Goal: Transaction & Acquisition: Subscribe to service/newsletter

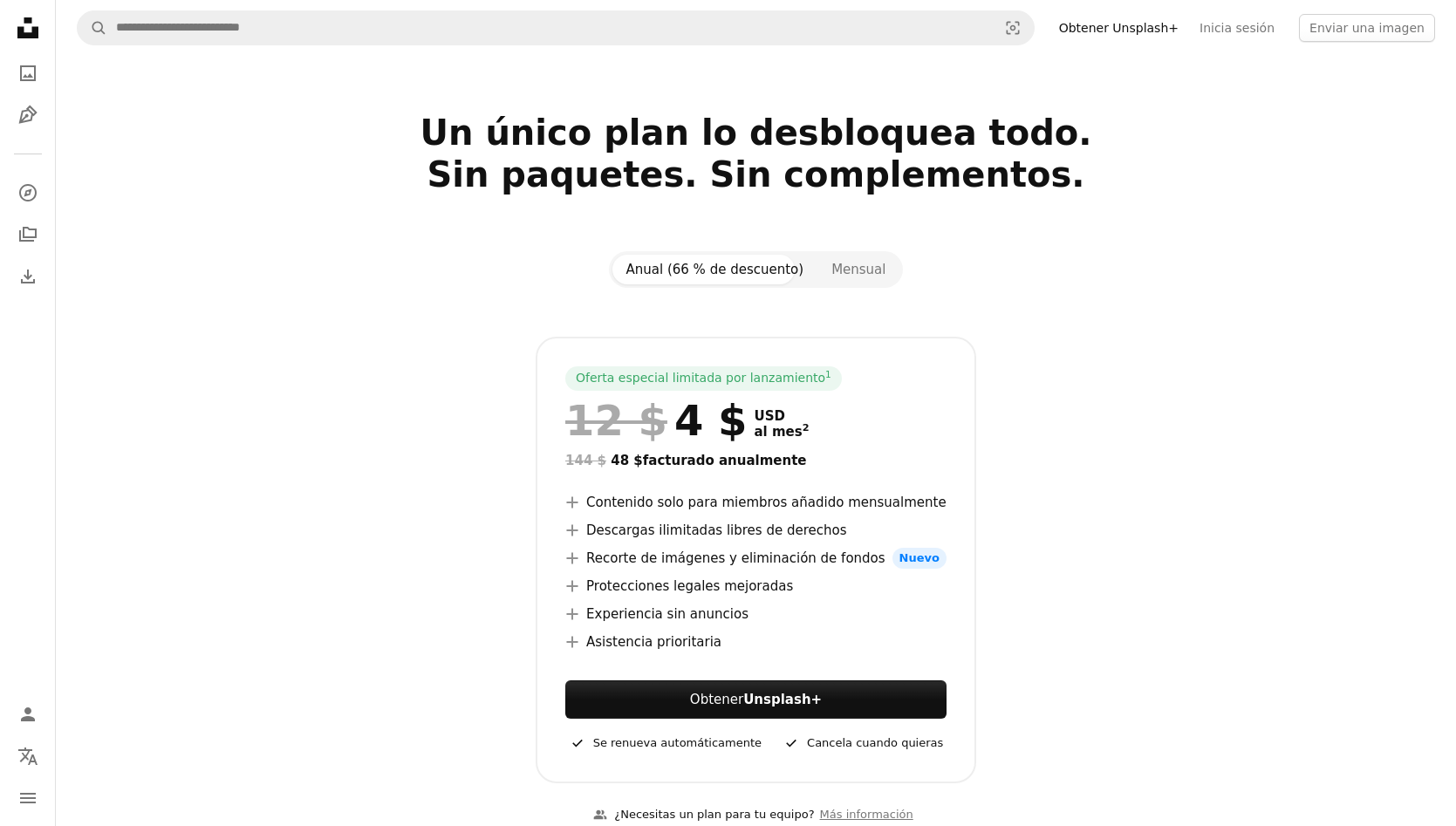
click at [1183, 31] on link "Obtener Unsplash+" at bounding box center [1119, 27] width 141 height 28
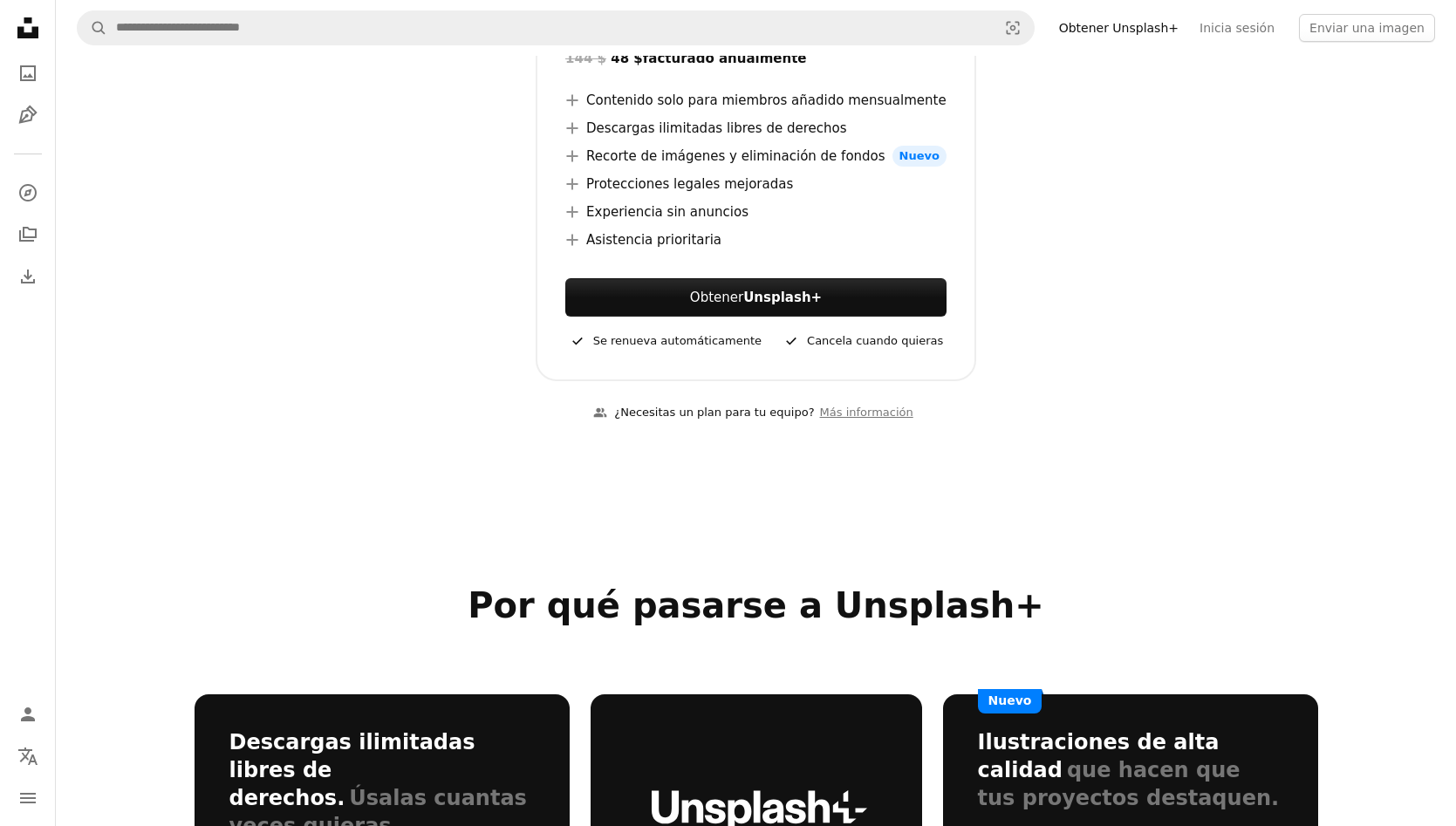
scroll to position [405, 0]
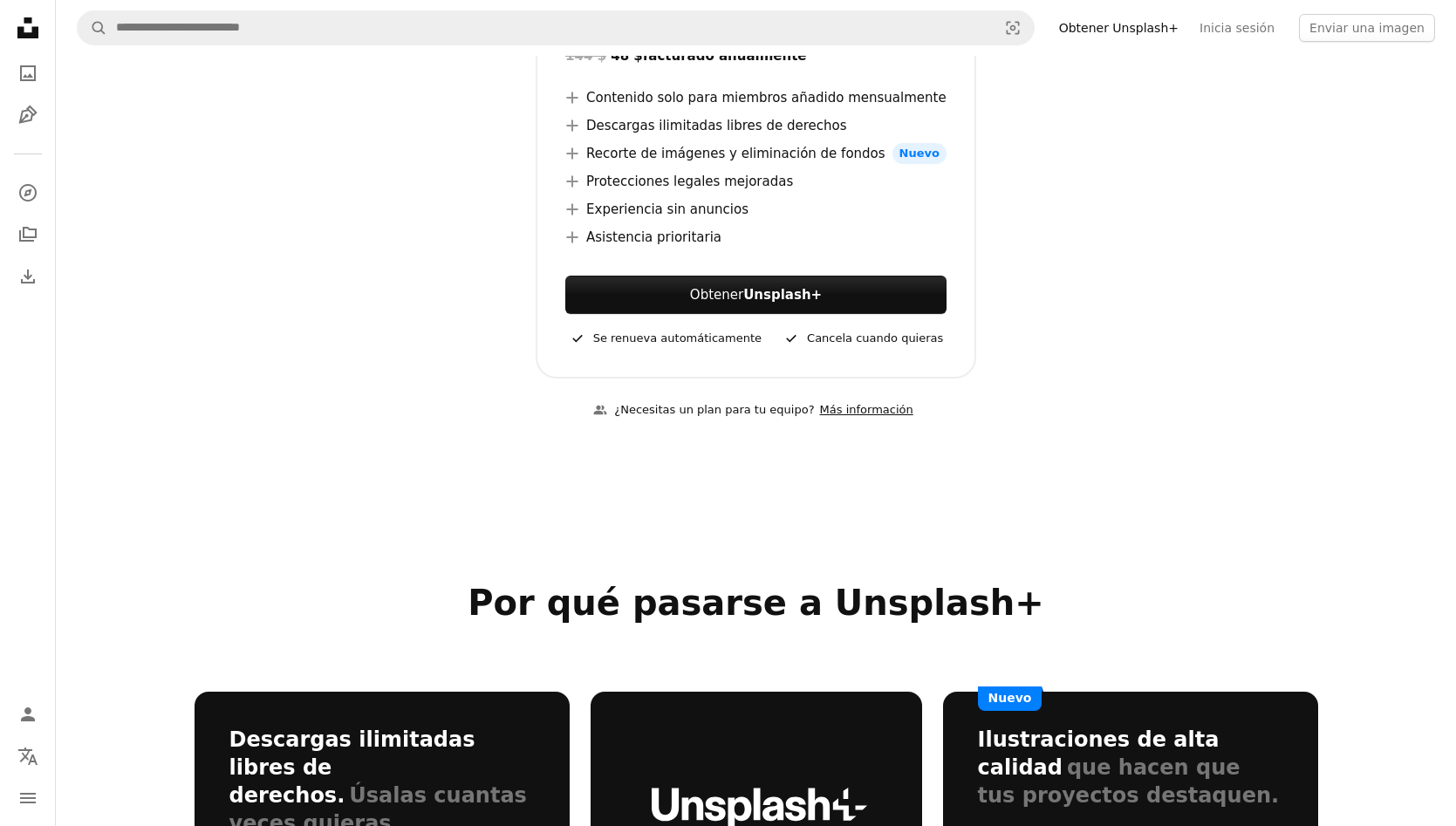
click at [849, 412] on link "Más información" at bounding box center [867, 410] width 104 height 28
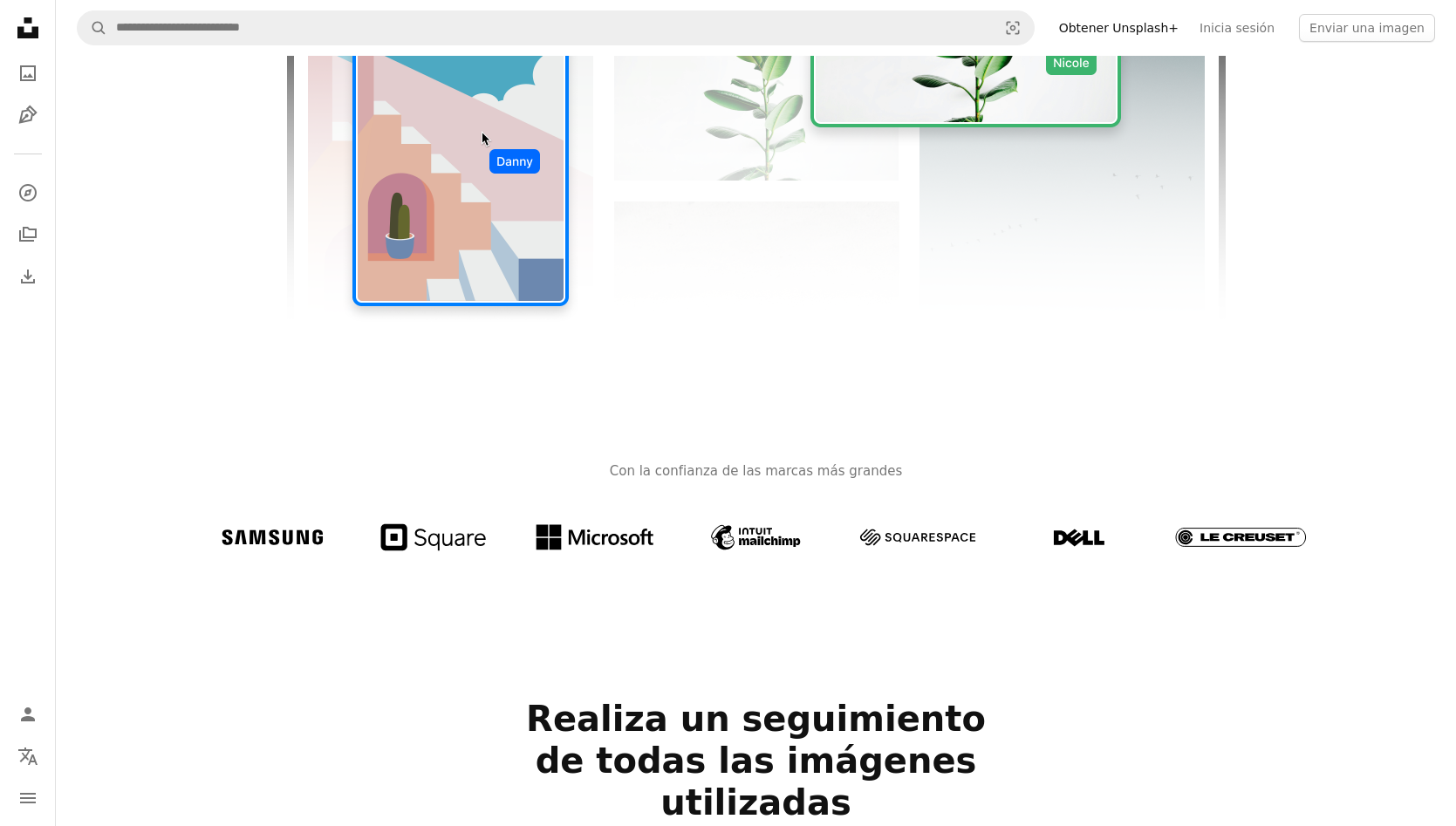
scroll to position [556, 0]
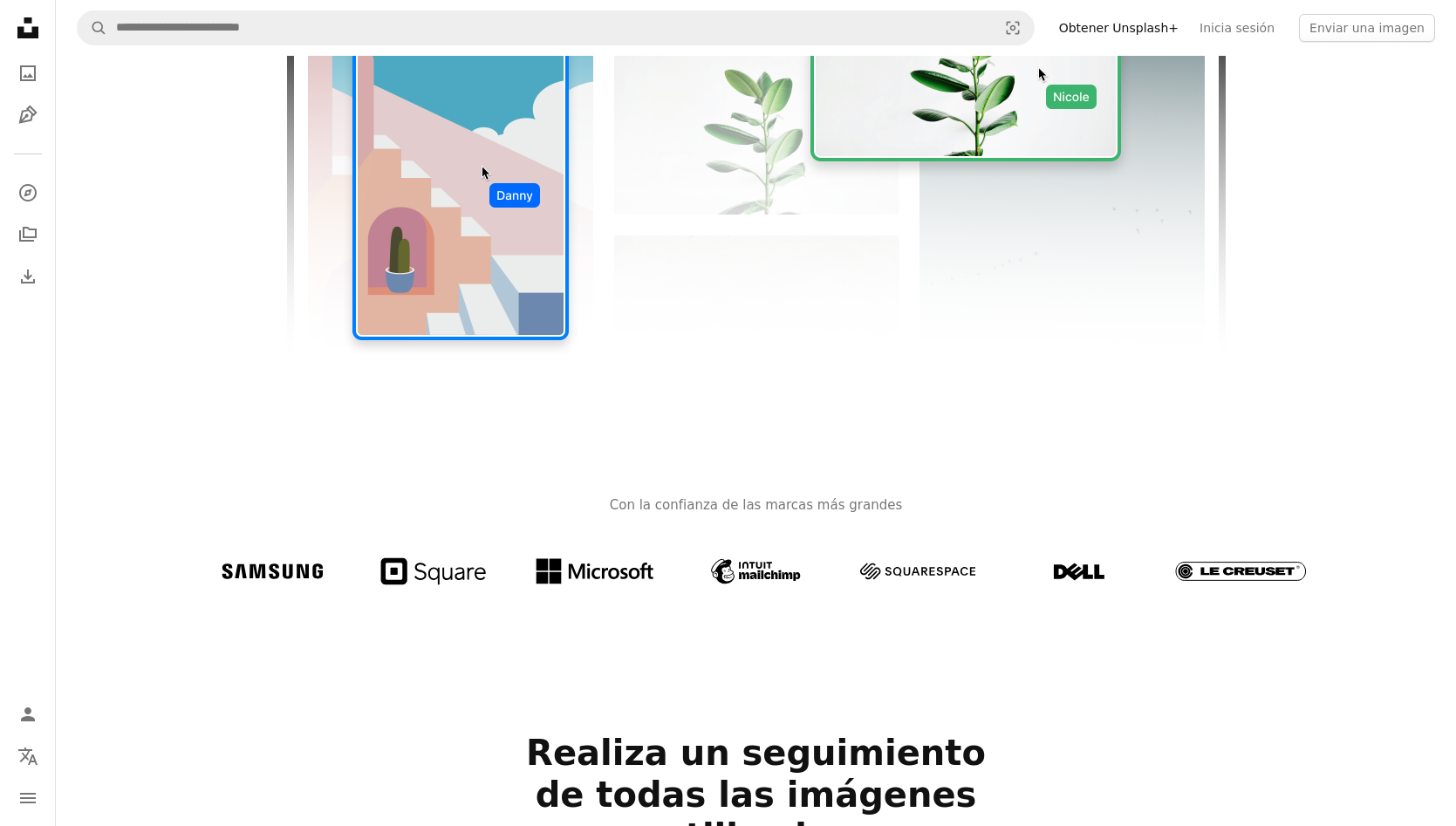
click at [1158, 27] on link "Obtener Unsplash+" at bounding box center [1119, 27] width 141 height 28
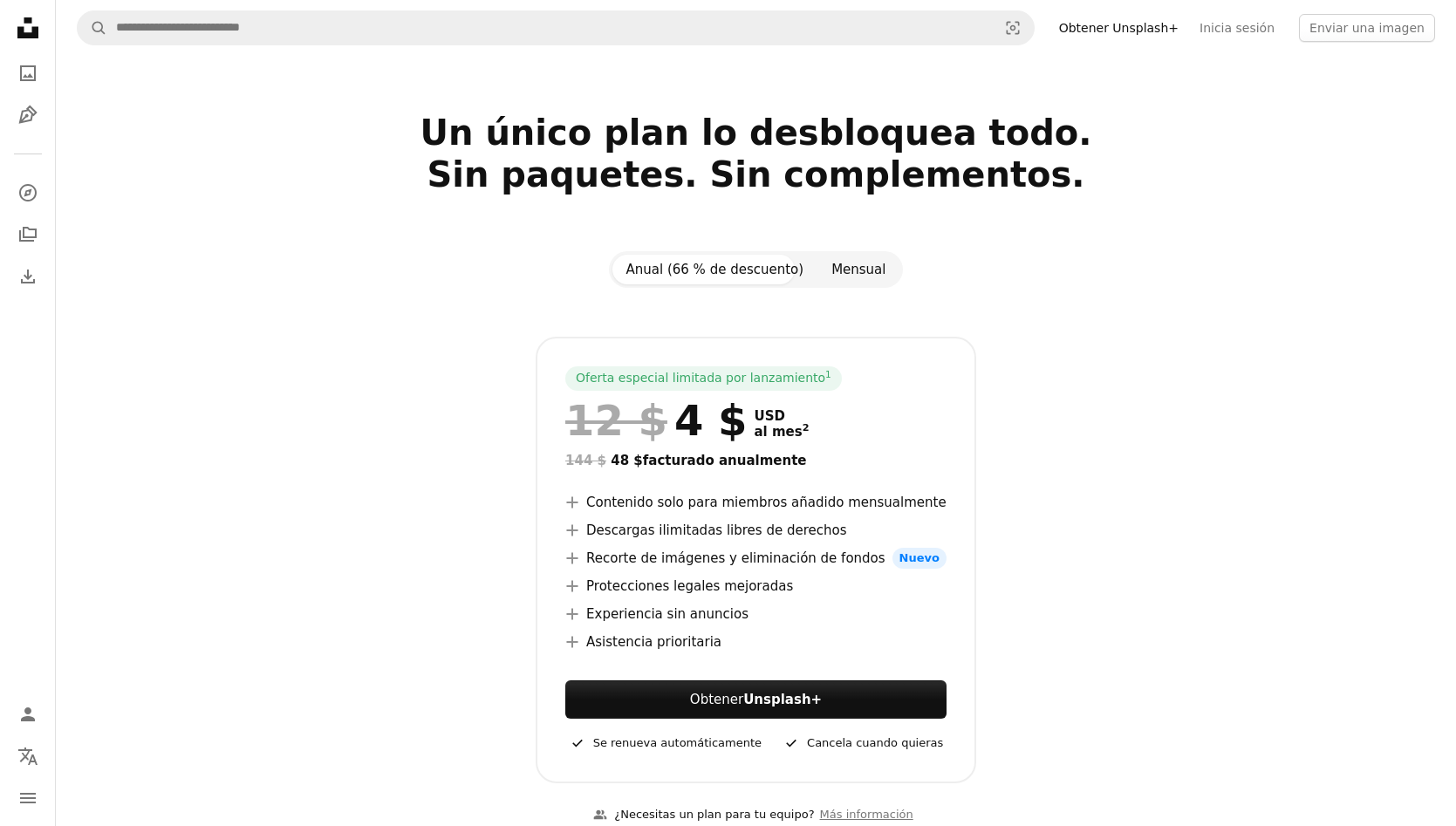
click at [858, 266] on button "Mensual" at bounding box center [858, 269] width 82 height 29
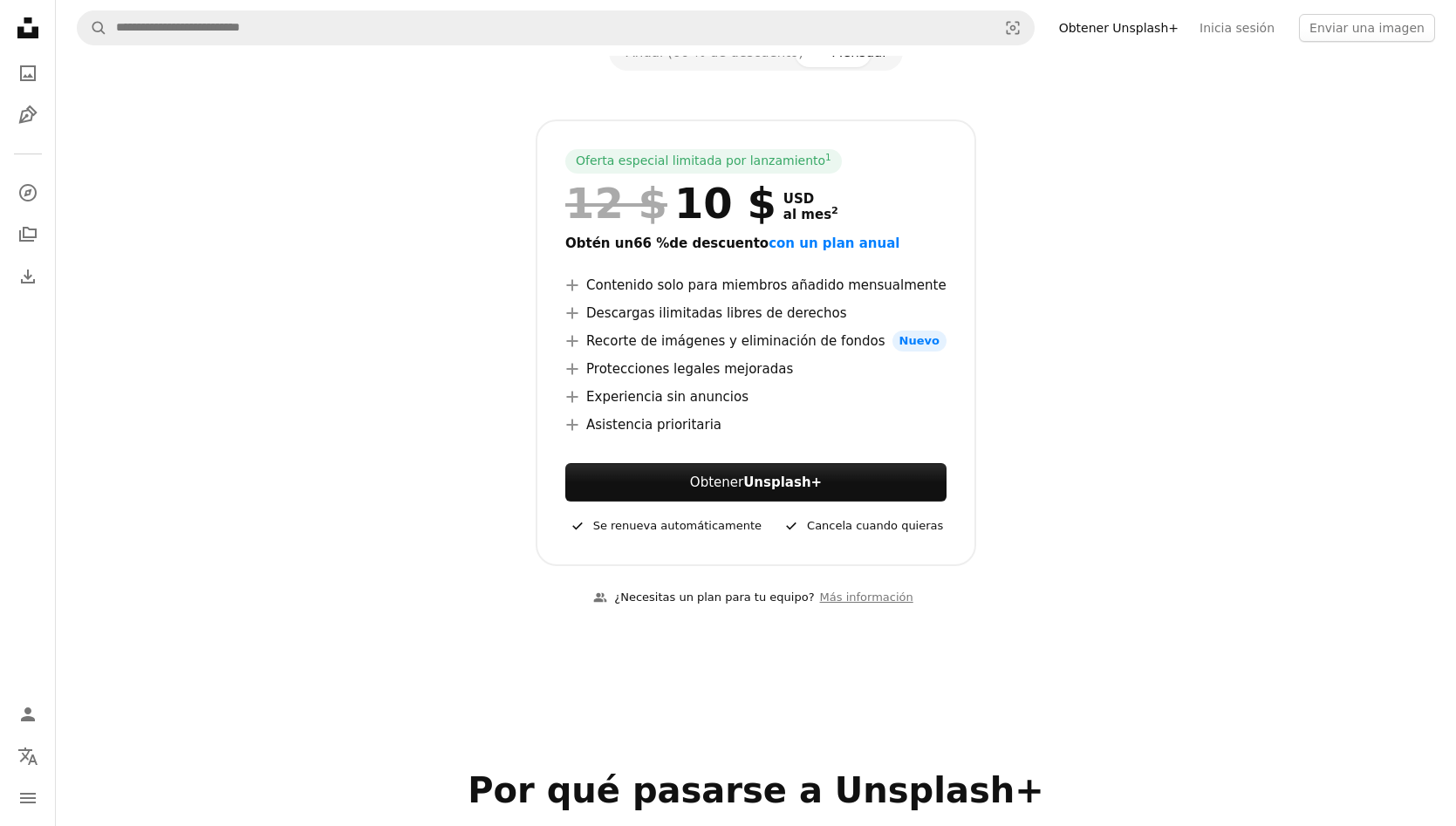
scroll to position [214, 0]
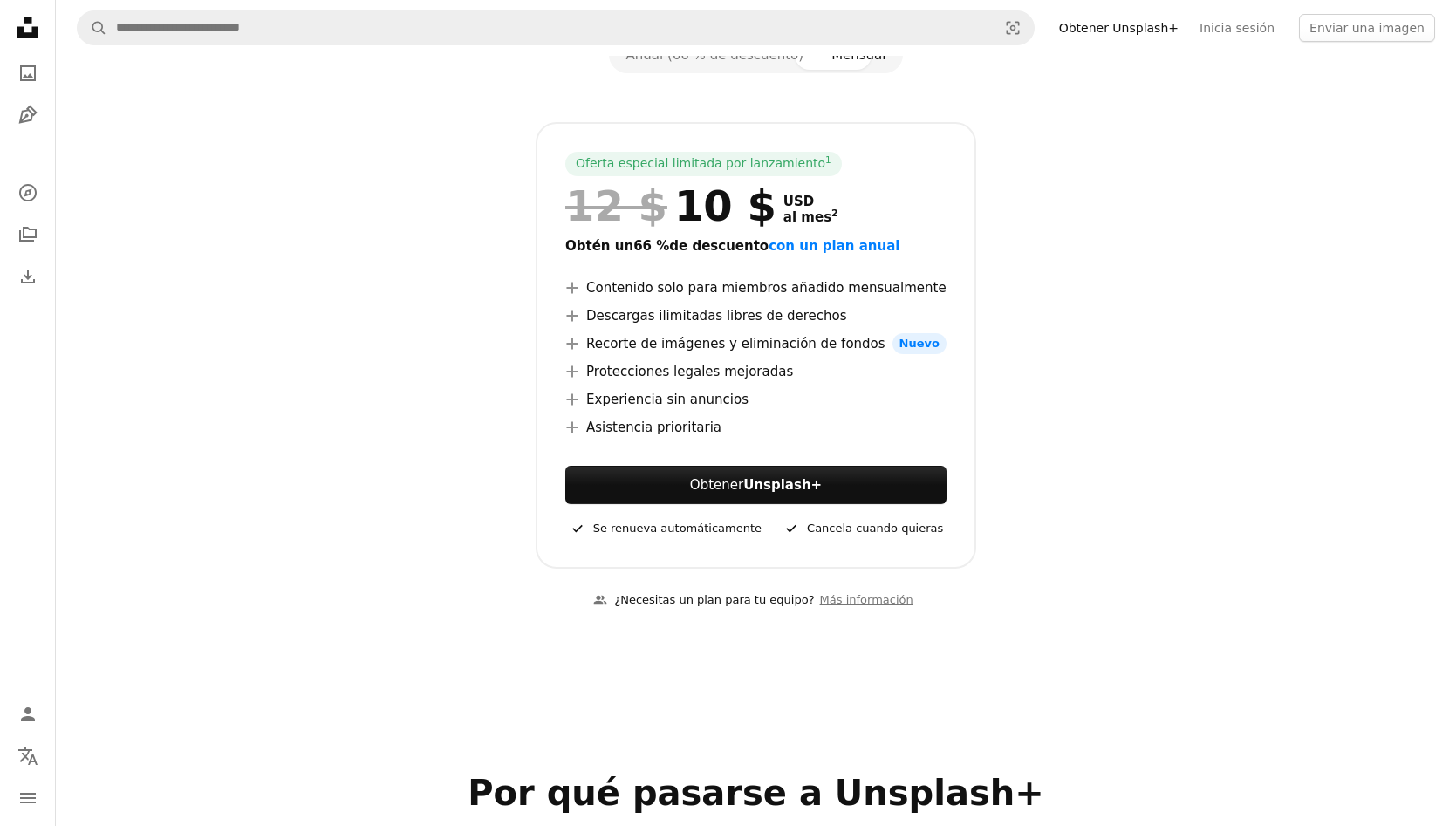
click at [31, 28] on icon "Unsplash logo Página de inicio de Unsplash" at bounding box center [28, 28] width 35 height 35
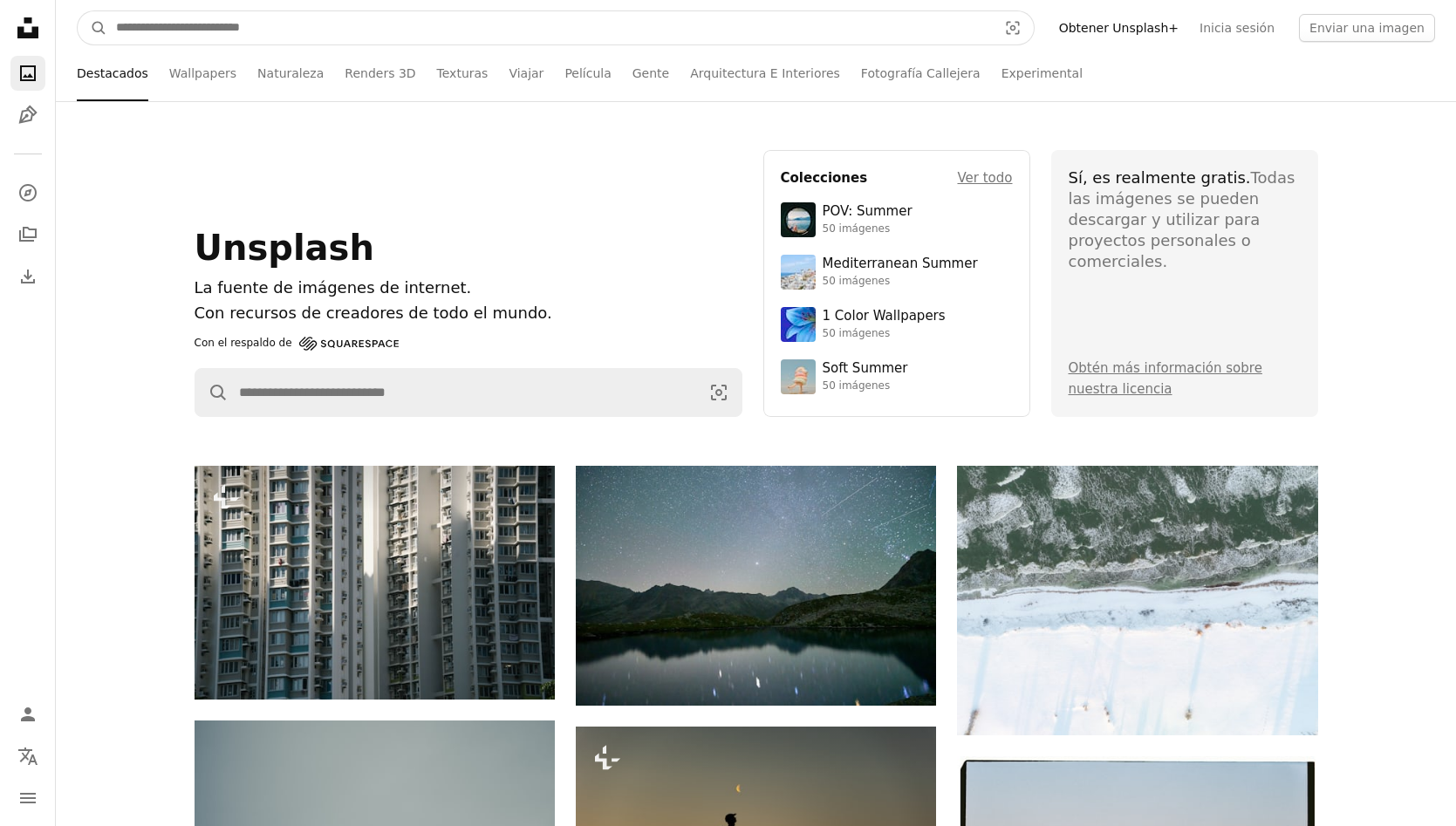
click at [503, 28] on input "Encuentra imágenes en todo el sitio" at bounding box center [550, 28] width 885 height 33
type input "**********"
click button "A magnifying glass" at bounding box center [92, 28] width 29 height 33
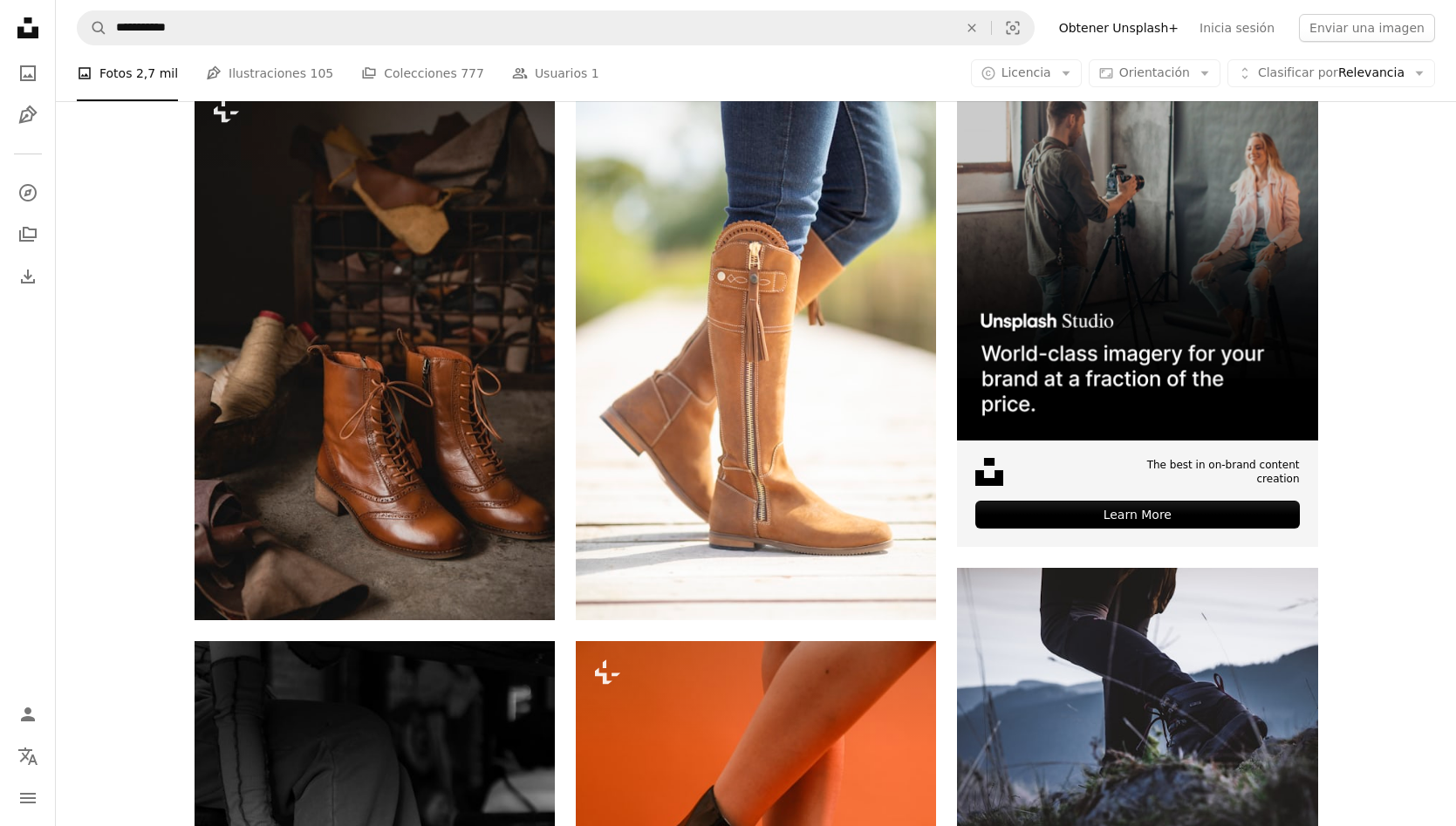
scroll to position [359, 0]
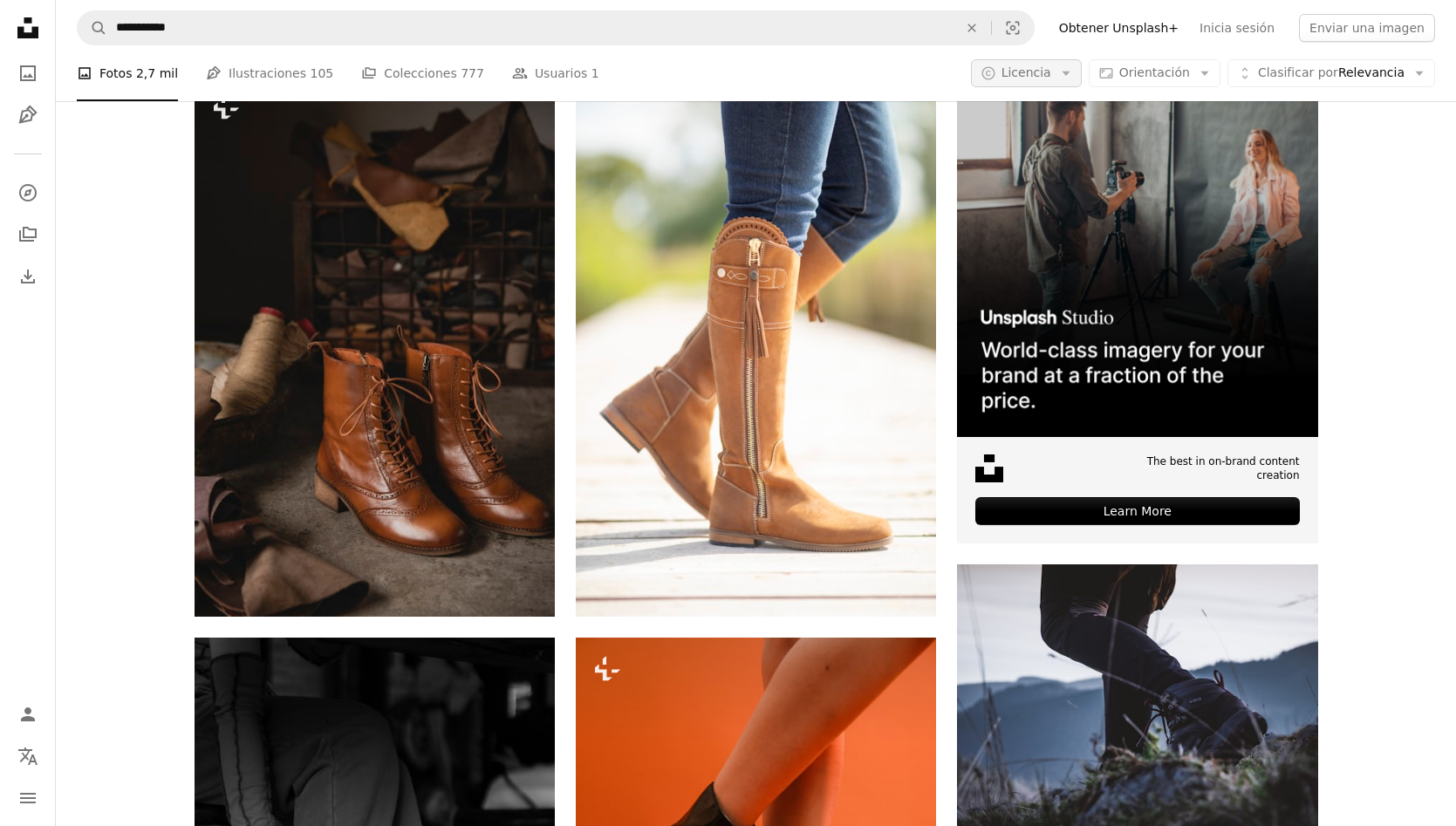
click at [1050, 83] on button "A copyright icon © Licencia Arrow down" at bounding box center [1025, 73] width 111 height 28
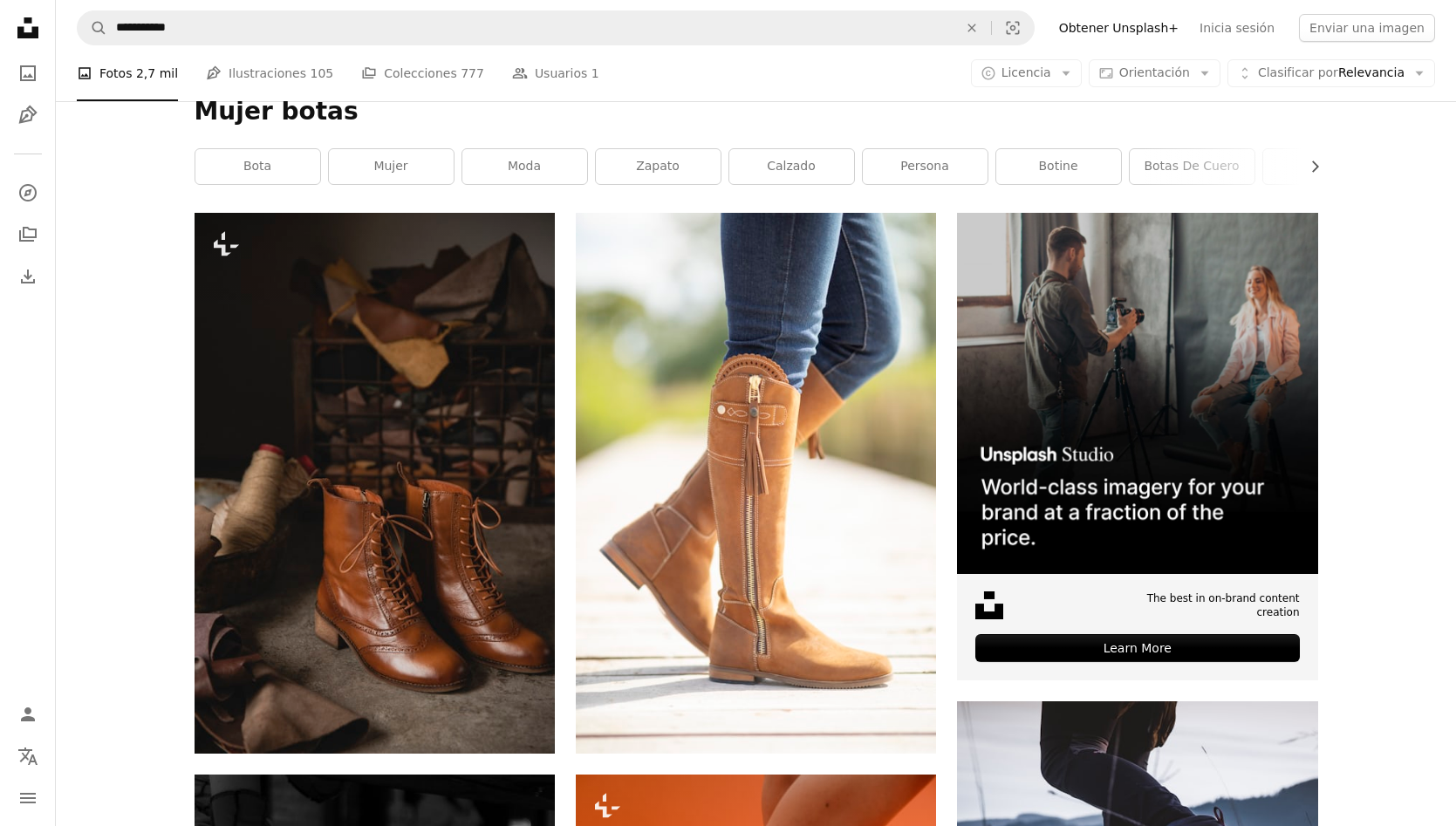
scroll to position [230, 0]
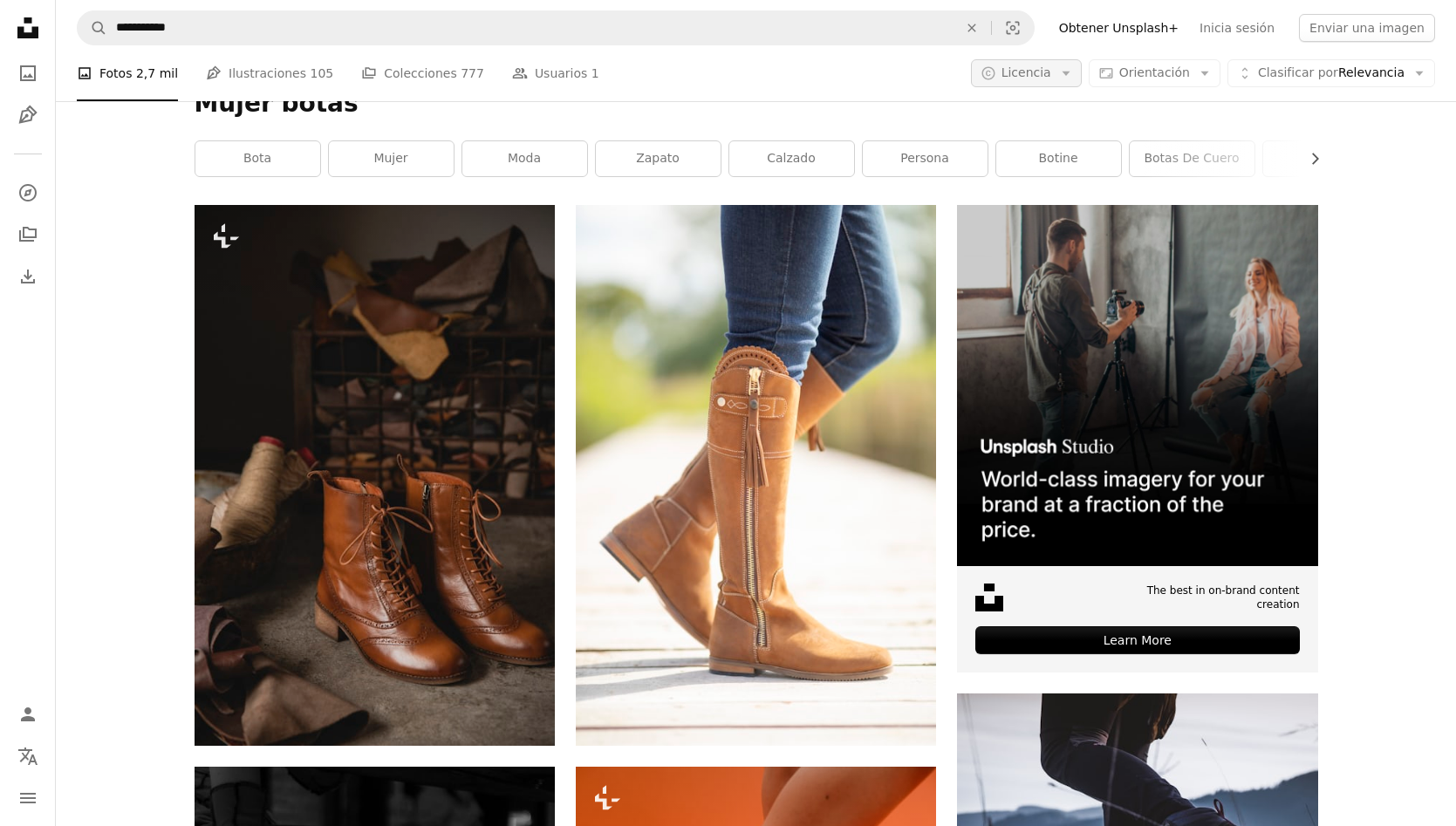
click at [1082, 67] on button "A copyright icon © Licencia Arrow down" at bounding box center [1025, 73] width 111 height 28
click at [1067, 211] on span "Gratuita" at bounding box center [1093, 213] width 107 height 18
